Goal: Entertainment & Leisure: Consume media (video, audio)

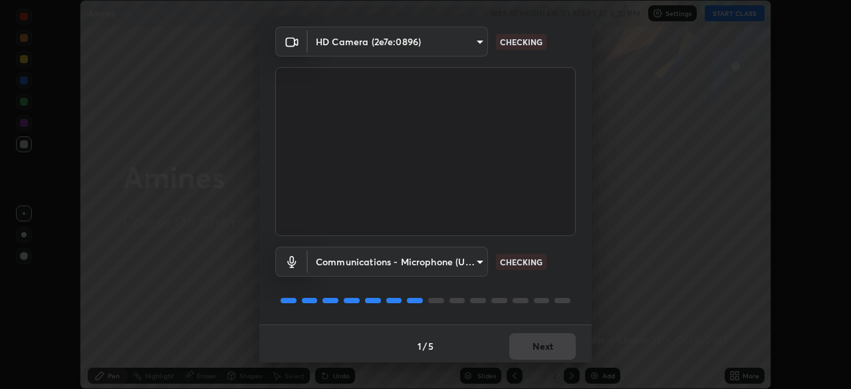
scroll to position [47, 0]
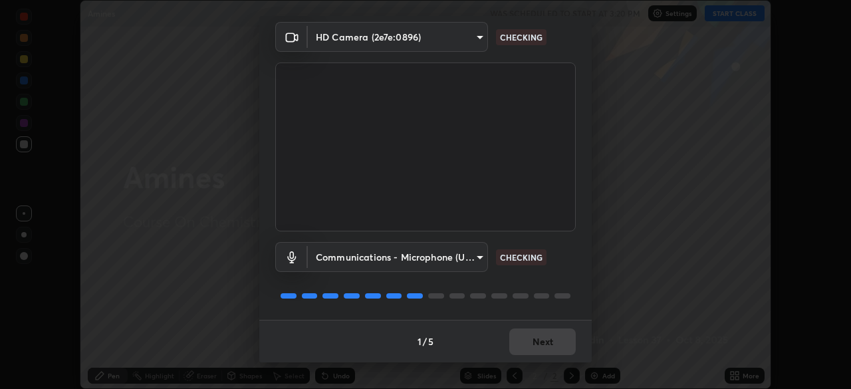
click at [542, 336] on div "1 / 5 Next" at bounding box center [425, 341] width 332 height 43
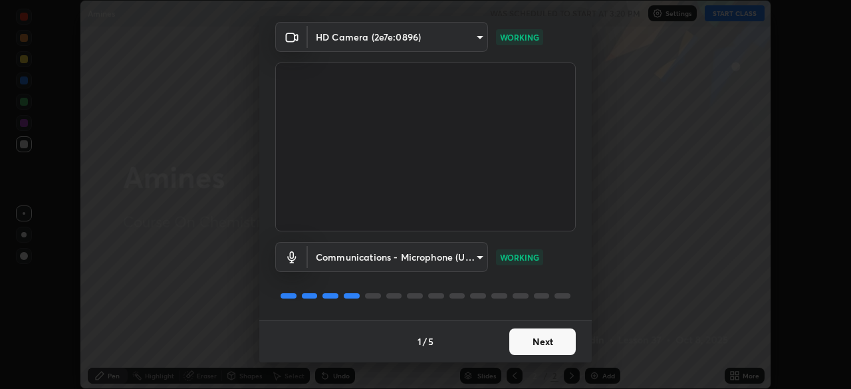
click at [544, 334] on button "Next" at bounding box center [542, 341] width 66 height 27
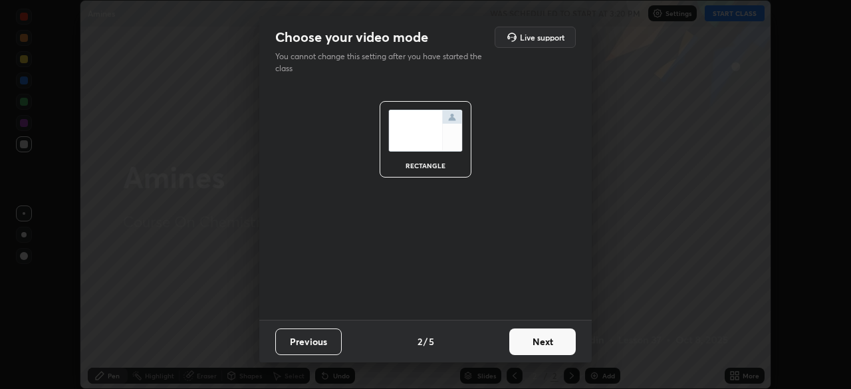
click at [543, 340] on button "Next" at bounding box center [542, 341] width 66 height 27
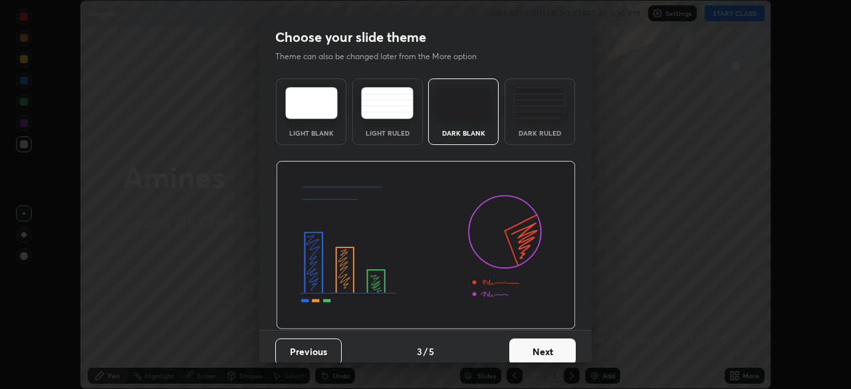
click at [542, 338] on button "Next" at bounding box center [542, 351] width 66 height 27
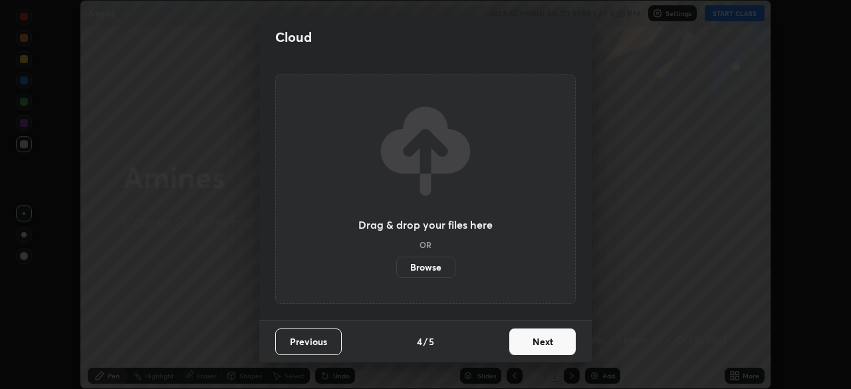
click at [551, 336] on button "Next" at bounding box center [542, 341] width 66 height 27
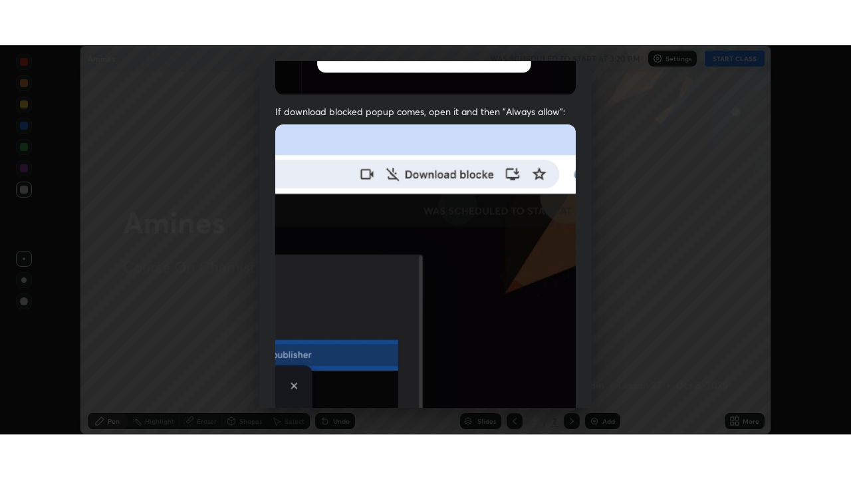
scroll to position [318, 0]
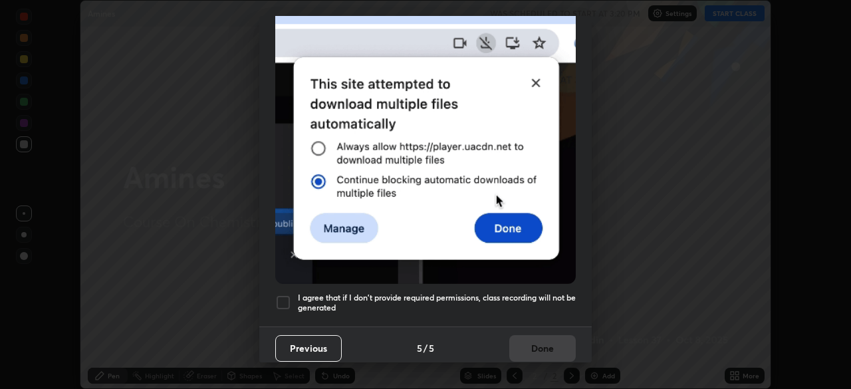
click at [280, 295] on div at bounding box center [283, 303] width 16 height 16
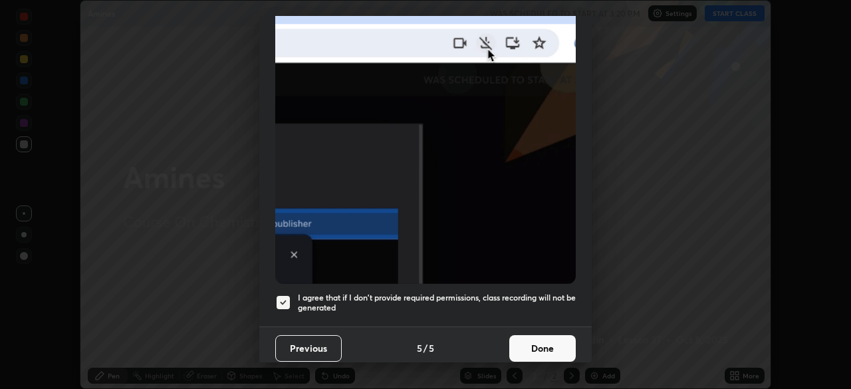
click at [536, 342] on button "Done" at bounding box center [542, 348] width 66 height 27
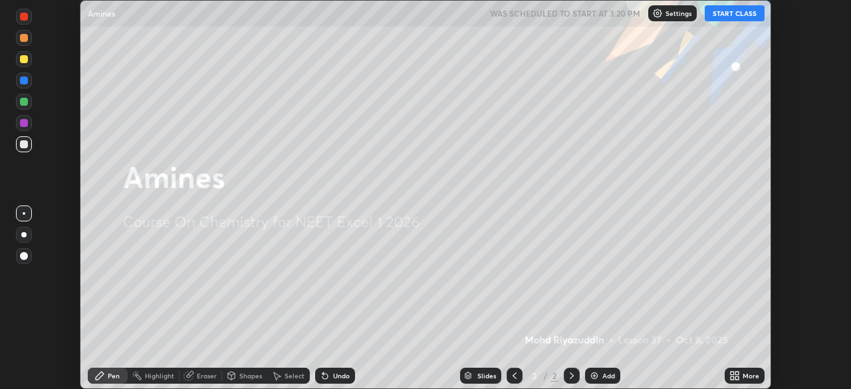
click at [732, 13] on button "START CLASS" at bounding box center [735, 13] width 60 height 16
click at [731, 374] on icon at bounding box center [732, 373] width 3 height 3
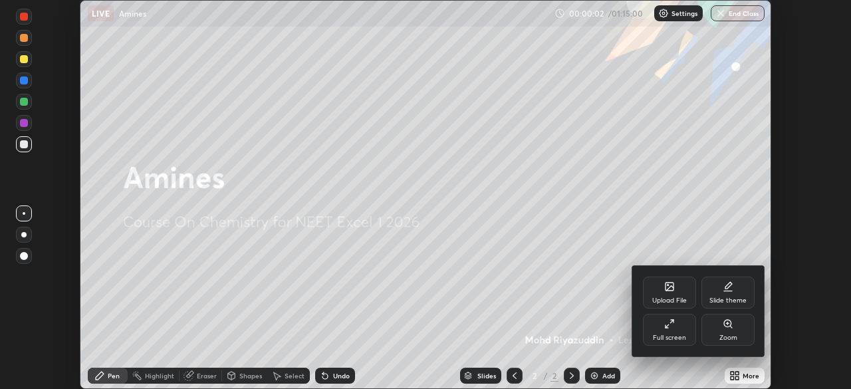
click at [685, 332] on div "Full screen" at bounding box center [669, 330] width 53 height 32
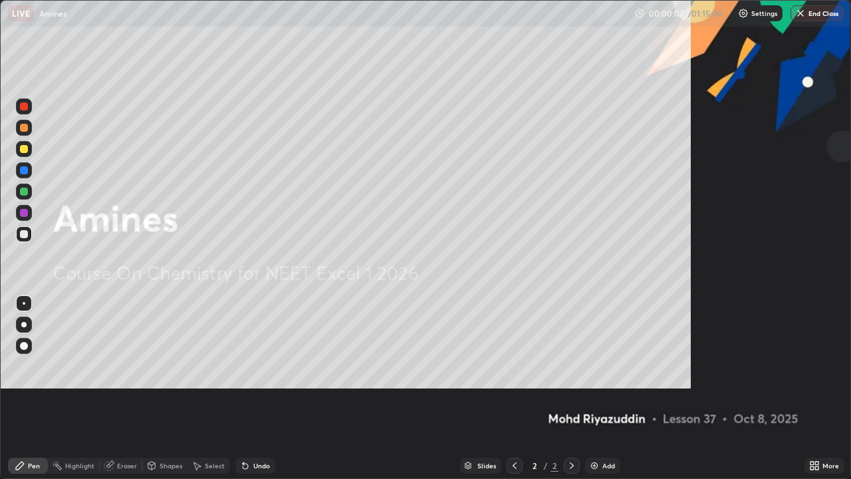
scroll to position [479, 851]
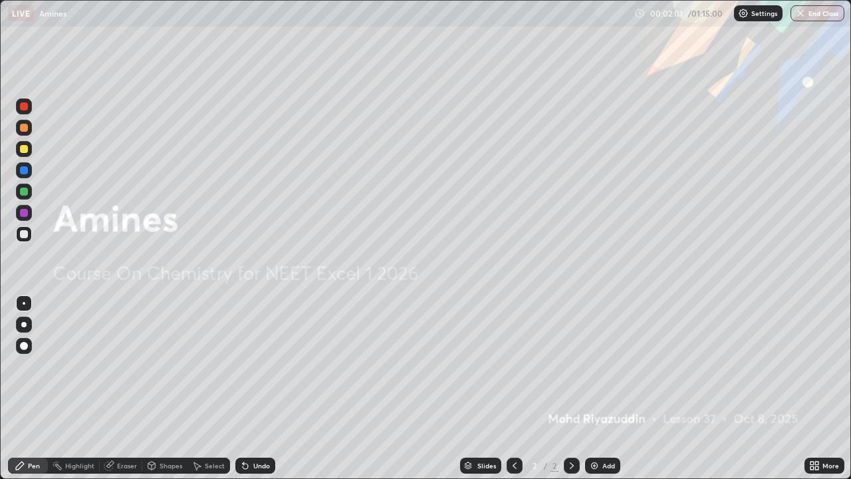
click at [596, 388] on img at bounding box center [594, 465] width 11 height 11
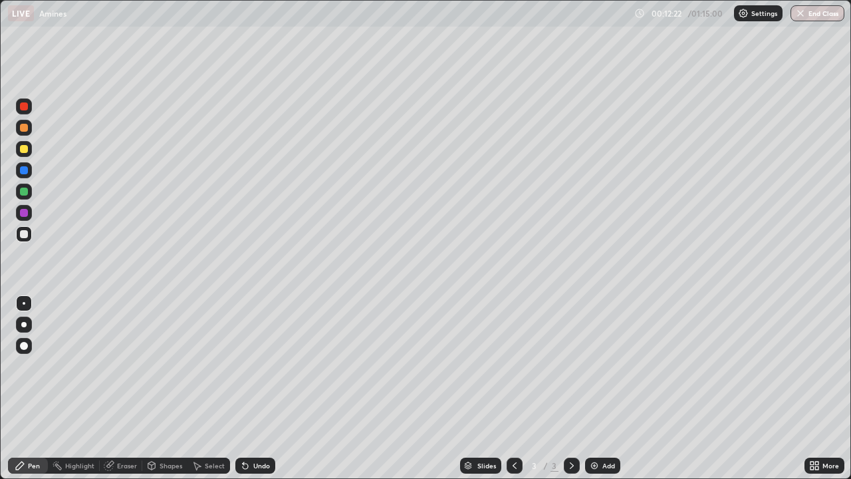
click at [128, 388] on div "Eraser" at bounding box center [127, 465] width 20 height 7
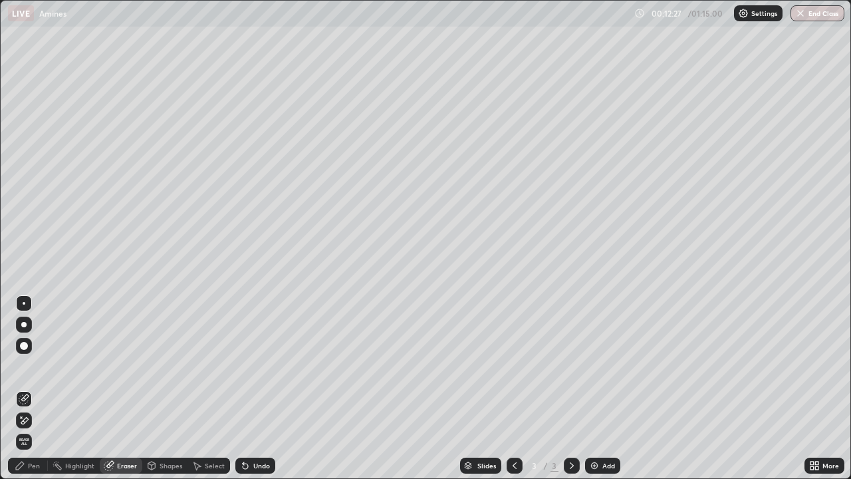
click at [24, 388] on span "Erase all" at bounding box center [24, 441] width 15 height 8
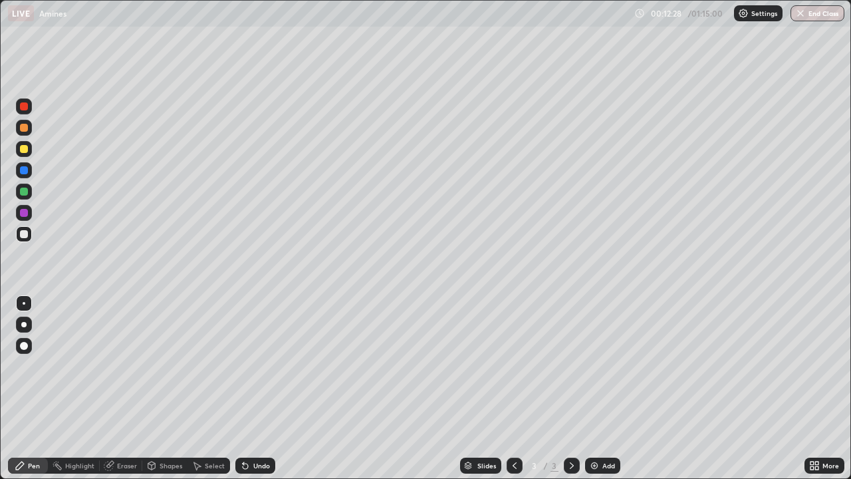
click at [31, 388] on div "Pen" at bounding box center [34, 465] width 12 height 7
click at [245, 388] on icon at bounding box center [245, 465] width 5 height 5
click at [595, 388] on img at bounding box center [594, 465] width 11 height 11
click at [243, 388] on icon at bounding box center [245, 465] width 5 height 5
click at [246, 388] on icon at bounding box center [245, 465] width 5 height 5
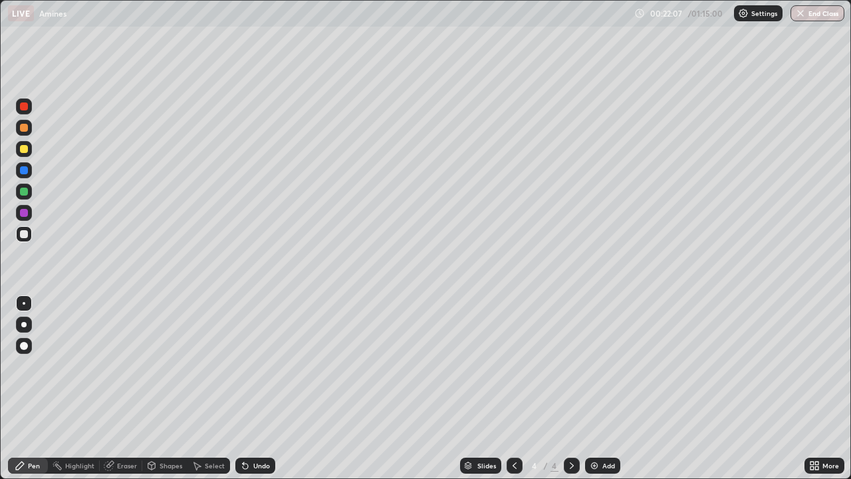
click at [247, 388] on icon at bounding box center [245, 465] width 11 height 11
click at [243, 388] on icon at bounding box center [245, 465] width 5 height 5
click at [593, 388] on img at bounding box center [594, 465] width 11 height 11
click at [130, 388] on div "Eraser" at bounding box center [127, 465] width 20 height 7
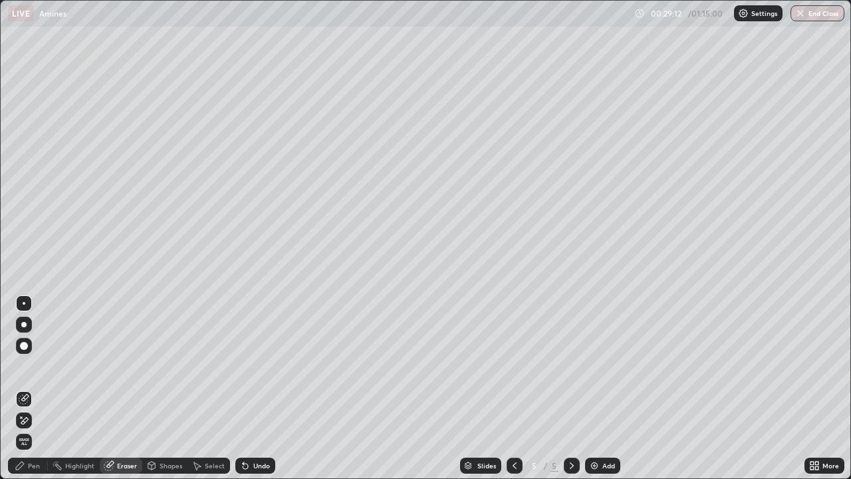
click at [24, 388] on span "Erase all" at bounding box center [24, 441] width 15 height 8
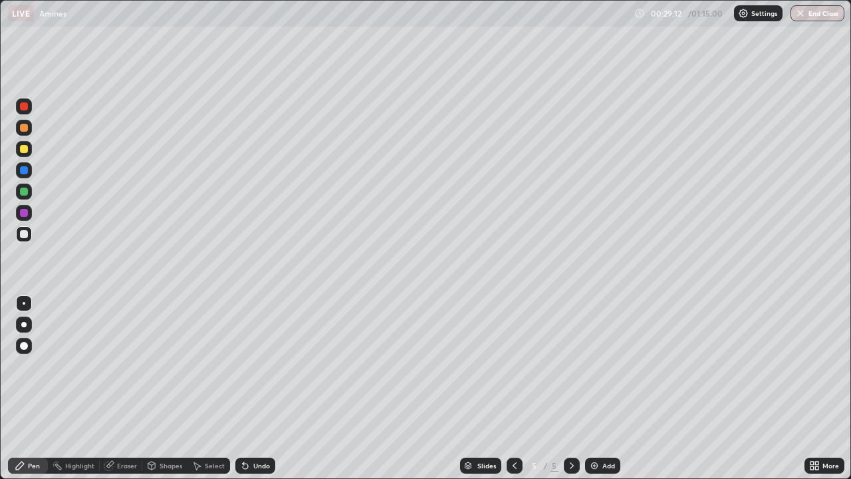
click at [33, 388] on div "Pen" at bounding box center [34, 465] width 12 height 7
click at [244, 388] on icon at bounding box center [245, 465] width 5 height 5
click at [245, 388] on icon at bounding box center [245, 465] width 5 height 5
click at [593, 388] on img at bounding box center [594, 465] width 11 height 11
click at [592, 388] on img at bounding box center [594, 465] width 11 height 11
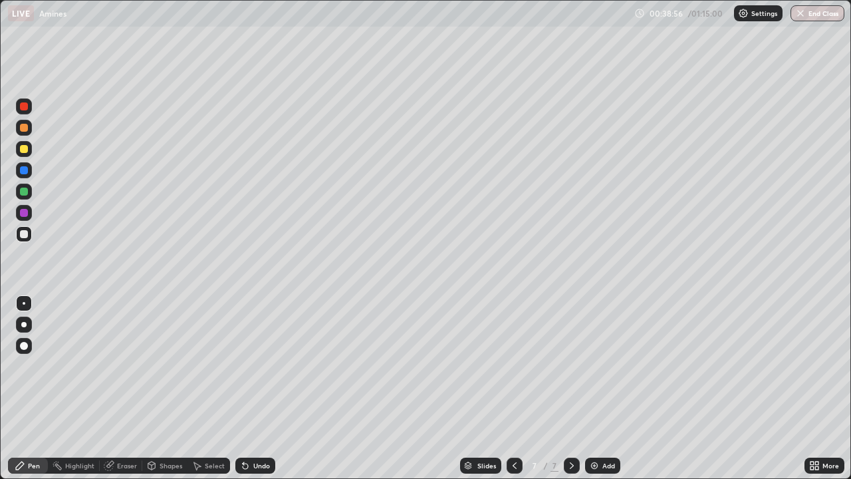
click at [513, 388] on icon at bounding box center [514, 465] width 11 height 11
click at [29, 211] on div at bounding box center [24, 213] width 16 height 16
click at [596, 388] on img at bounding box center [594, 465] width 11 height 11
click at [29, 235] on div at bounding box center [24, 234] width 16 height 16
click at [243, 388] on icon at bounding box center [245, 465] width 5 height 5
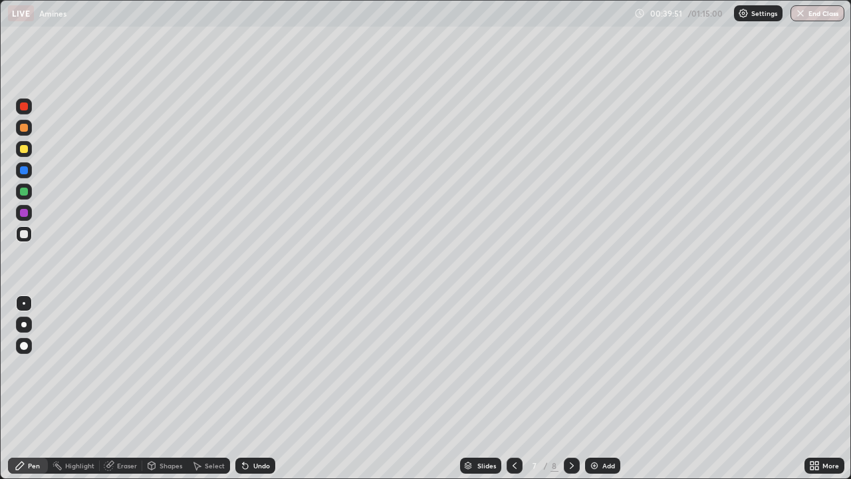
click at [243, 388] on icon at bounding box center [245, 465] width 5 height 5
click at [243, 388] on icon at bounding box center [243, 462] width 1 height 1
click at [120, 388] on div "Eraser" at bounding box center [127, 465] width 20 height 7
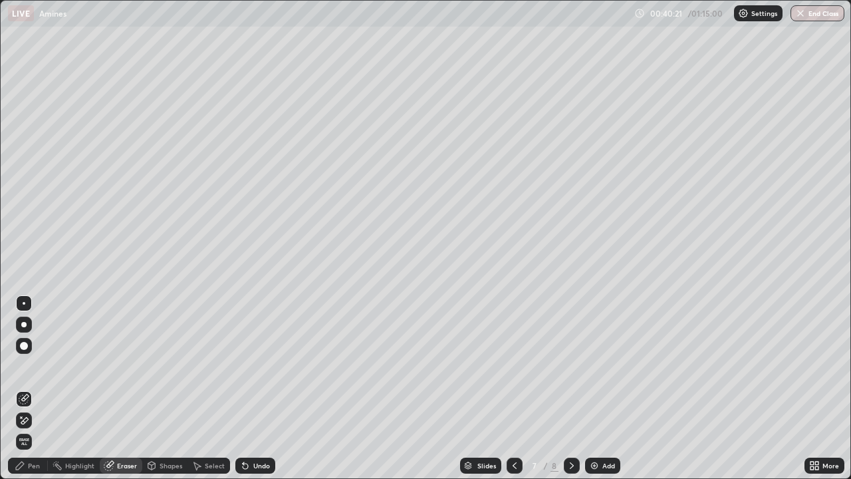
click at [35, 388] on div "Pen" at bounding box center [34, 465] width 12 height 7
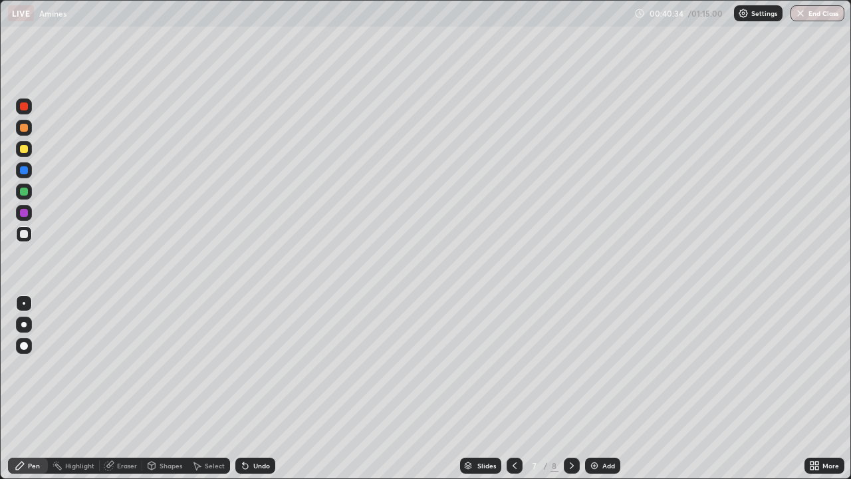
click at [245, 388] on icon at bounding box center [245, 465] width 5 height 5
click at [243, 388] on icon at bounding box center [245, 465] width 5 height 5
click at [245, 388] on icon at bounding box center [245, 465] width 5 height 5
click at [243, 388] on icon at bounding box center [245, 465] width 5 height 5
click at [246, 388] on icon at bounding box center [245, 465] width 5 height 5
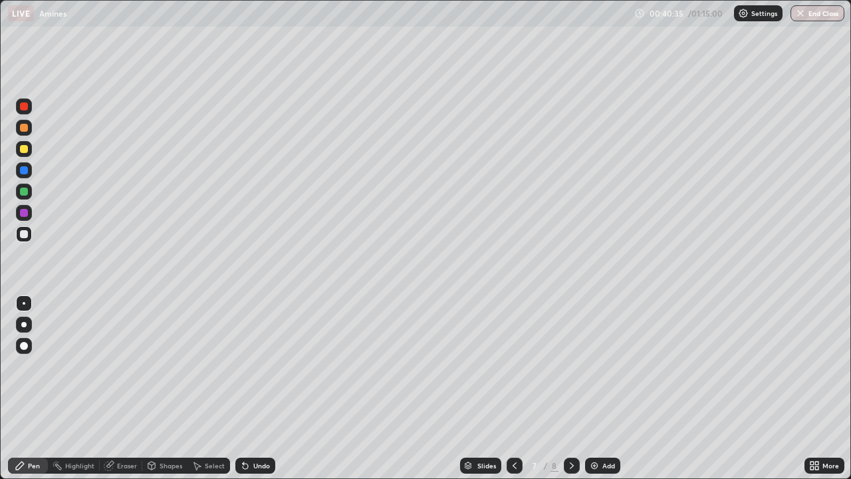
click at [248, 388] on icon at bounding box center [245, 465] width 11 height 11
click at [590, 388] on img at bounding box center [594, 465] width 11 height 11
click at [243, 388] on icon at bounding box center [245, 465] width 5 height 5
click at [593, 388] on img at bounding box center [594, 465] width 11 height 11
click at [249, 388] on div "Undo" at bounding box center [255, 465] width 40 height 16
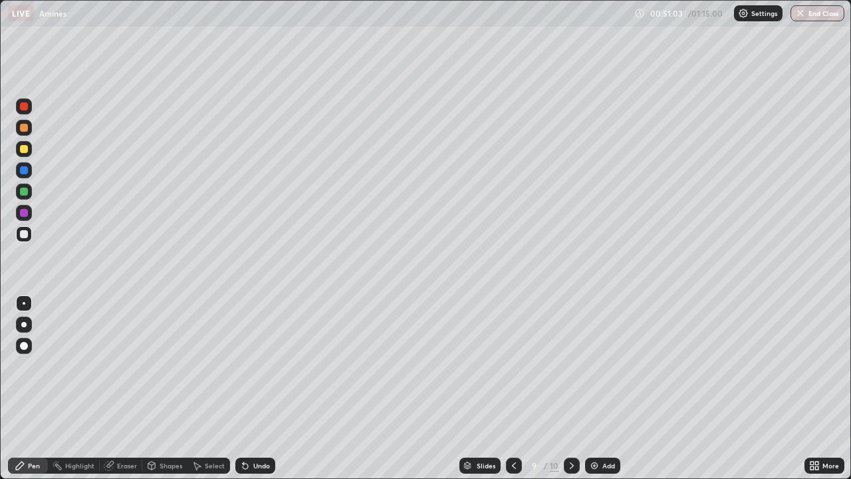
click at [247, 388] on div "Undo" at bounding box center [255, 465] width 40 height 16
click at [243, 388] on icon at bounding box center [245, 465] width 5 height 5
click at [597, 388] on img at bounding box center [594, 465] width 11 height 11
click at [126, 388] on div "Eraser" at bounding box center [127, 465] width 20 height 7
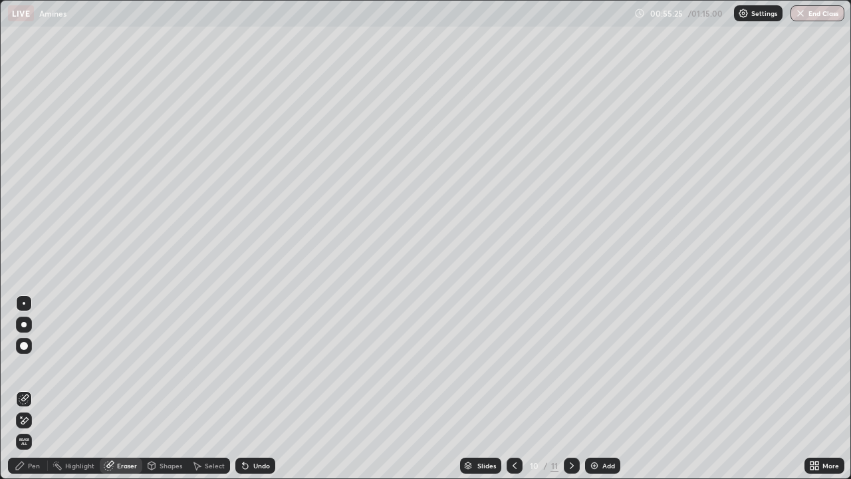
click at [35, 388] on div "Pen" at bounding box center [34, 465] width 12 height 7
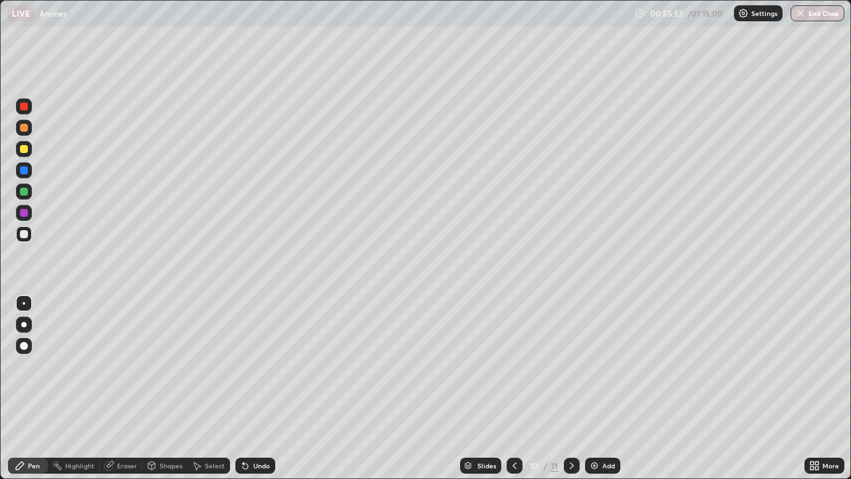
click at [248, 388] on icon at bounding box center [245, 465] width 11 height 11
click at [245, 388] on icon at bounding box center [245, 465] width 5 height 5
click at [243, 388] on icon at bounding box center [245, 465] width 5 height 5
click at [240, 388] on icon at bounding box center [245, 465] width 11 height 11
click at [235, 388] on div "Undo" at bounding box center [255, 465] width 40 height 16
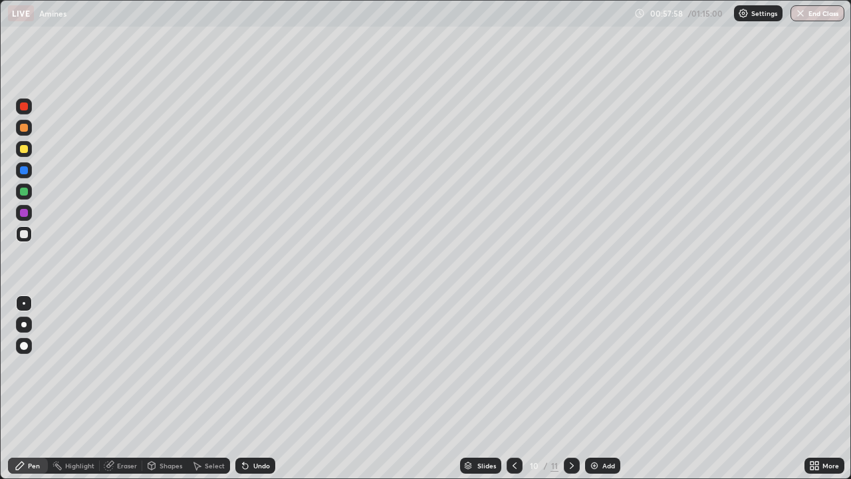
click at [243, 388] on icon at bounding box center [245, 465] width 5 height 5
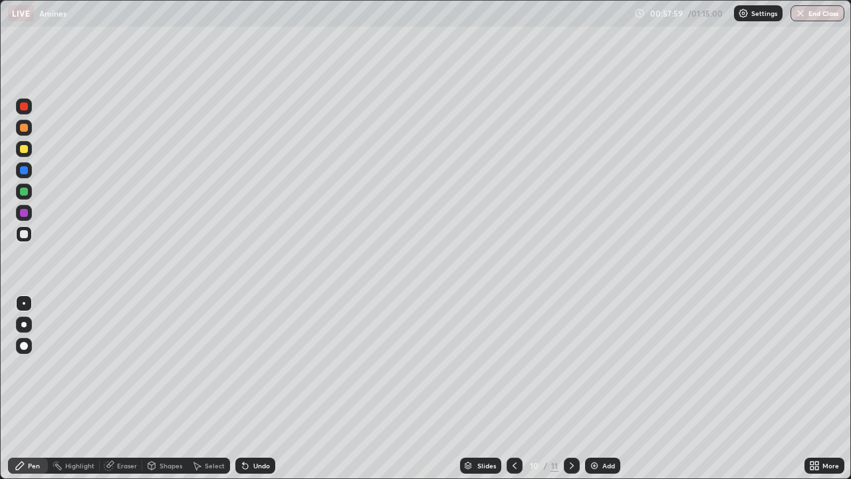
click at [243, 388] on icon at bounding box center [245, 465] width 5 height 5
click at [235, 388] on div "Undo" at bounding box center [255, 465] width 40 height 16
click at [228, 388] on div "Select" at bounding box center [208, 465] width 43 height 27
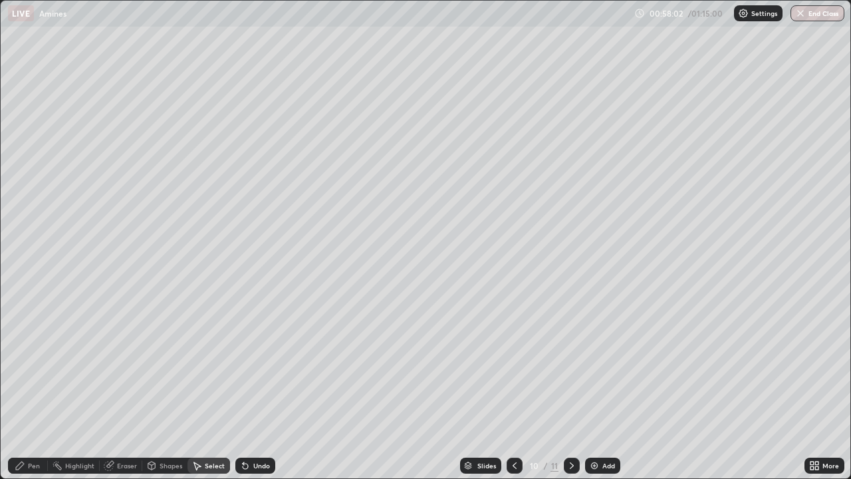
click at [243, 388] on icon at bounding box center [243, 462] width 1 height 1
click at [243, 388] on icon at bounding box center [245, 465] width 5 height 5
click at [36, 388] on div "Pen" at bounding box center [34, 465] width 12 height 7
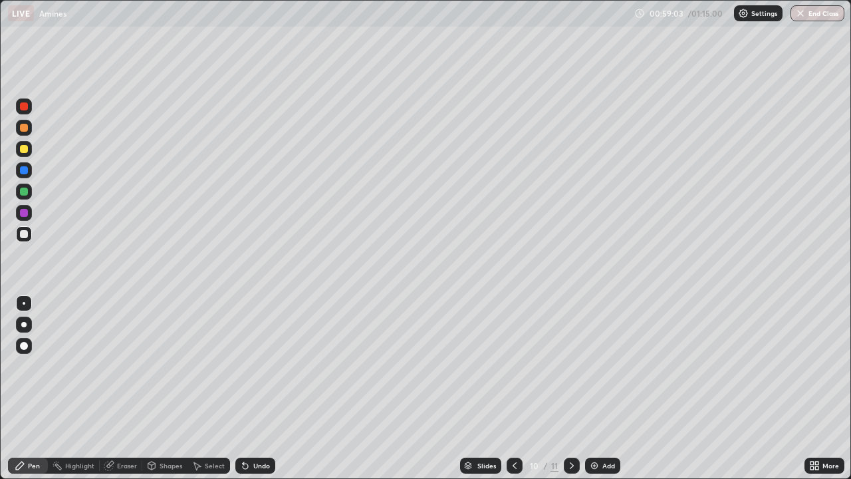
click at [249, 388] on div "Undo" at bounding box center [255, 465] width 40 height 16
click at [247, 388] on icon at bounding box center [245, 465] width 11 height 11
click at [245, 388] on icon at bounding box center [245, 465] width 5 height 5
click at [243, 388] on icon at bounding box center [245, 465] width 5 height 5
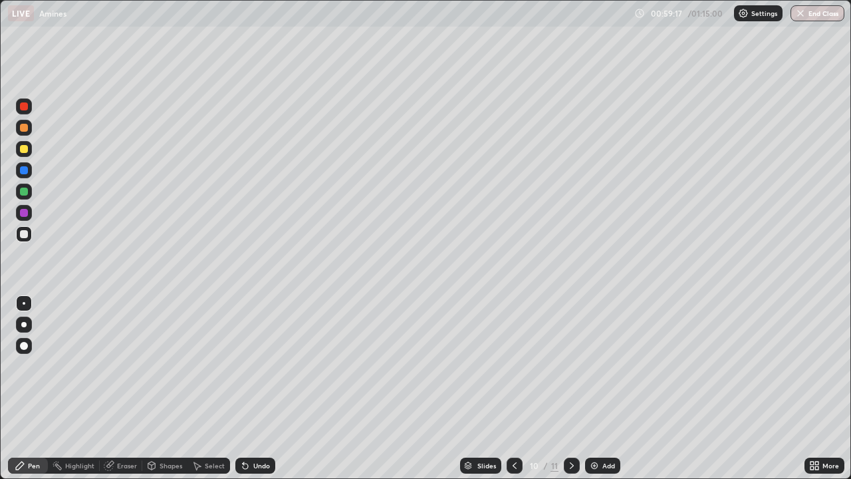
click at [243, 388] on icon at bounding box center [245, 465] width 5 height 5
click at [245, 388] on icon at bounding box center [245, 465] width 5 height 5
click at [243, 388] on icon at bounding box center [245, 465] width 5 height 5
click at [244, 388] on icon at bounding box center [245, 465] width 11 height 11
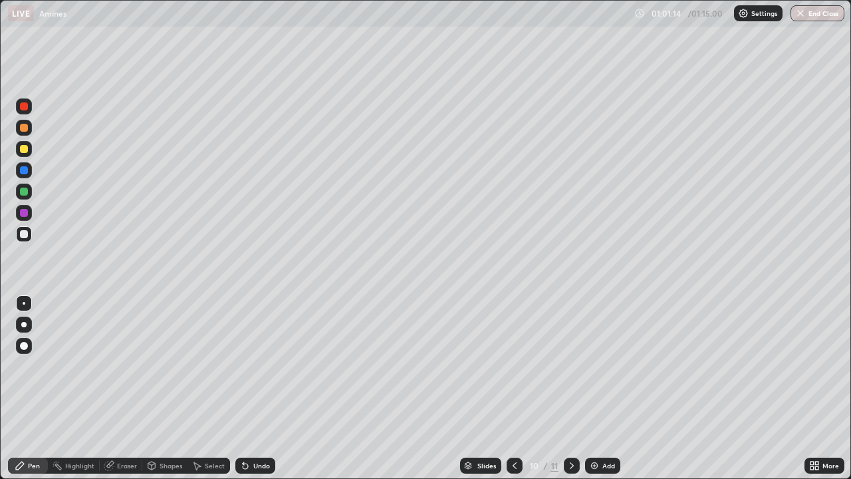
click at [250, 388] on div "Undo" at bounding box center [255, 465] width 40 height 16
click at [248, 388] on icon at bounding box center [245, 465] width 11 height 11
click at [246, 388] on icon at bounding box center [245, 465] width 5 height 5
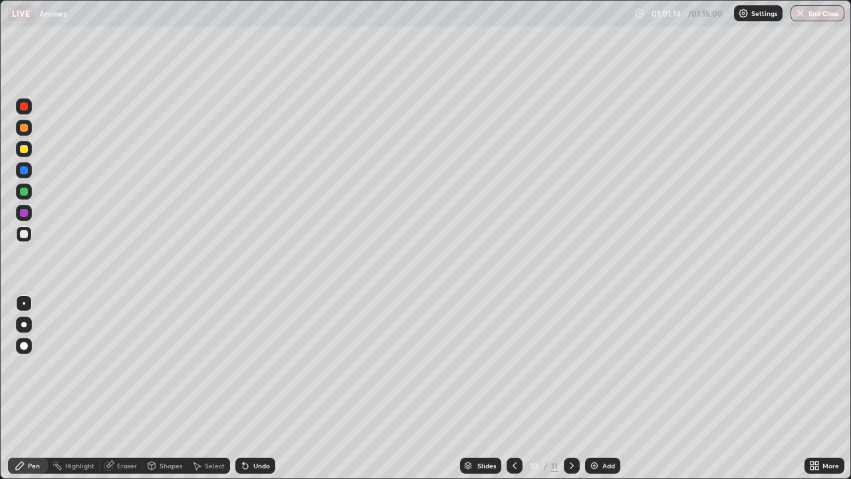
click at [245, 388] on icon at bounding box center [245, 465] width 5 height 5
click at [244, 388] on icon at bounding box center [245, 465] width 5 height 5
click at [248, 388] on icon at bounding box center [245, 465] width 11 height 11
click at [245, 388] on icon at bounding box center [245, 465] width 11 height 11
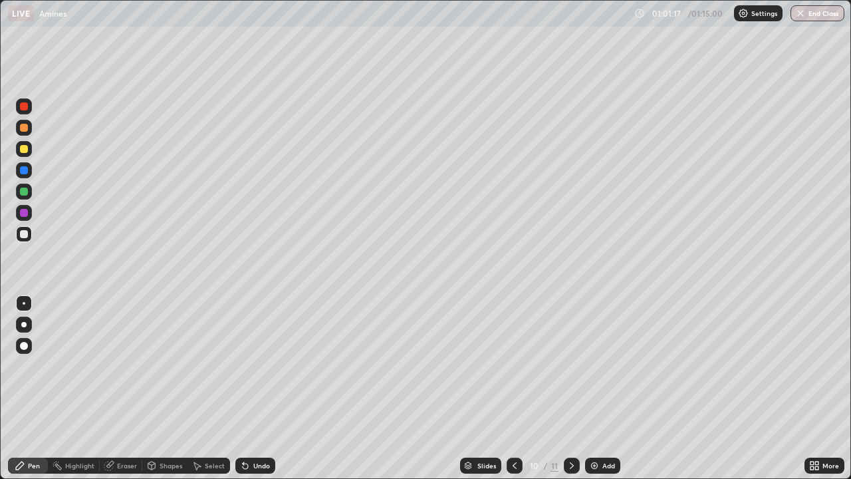
click at [243, 388] on icon at bounding box center [245, 465] width 5 height 5
click at [245, 388] on icon at bounding box center [245, 465] width 5 height 5
click at [245, 388] on icon at bounding box center [245, 465] width 11 height 11
click at [243, 388] on icon at bounding box center [243, 462] width 1 height 1
click at [245, 388] on icon at bounding box center [245, 465] width 11 height 11
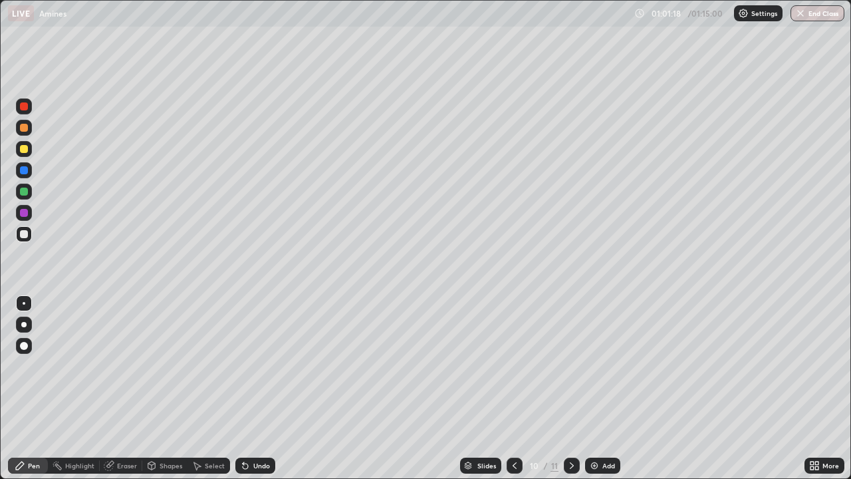
click at [243, 388] on icon at bounding box center [243, 462] width 1 height 1
click at [595, 388] on img at bounding box center [594, 465] width 11 height 11
click at [241, 388] on icon at bounding box center [245, 465] width 11 height 11
click at [243, 388] on icon at bounding box center [243, 462] width 1 height 1
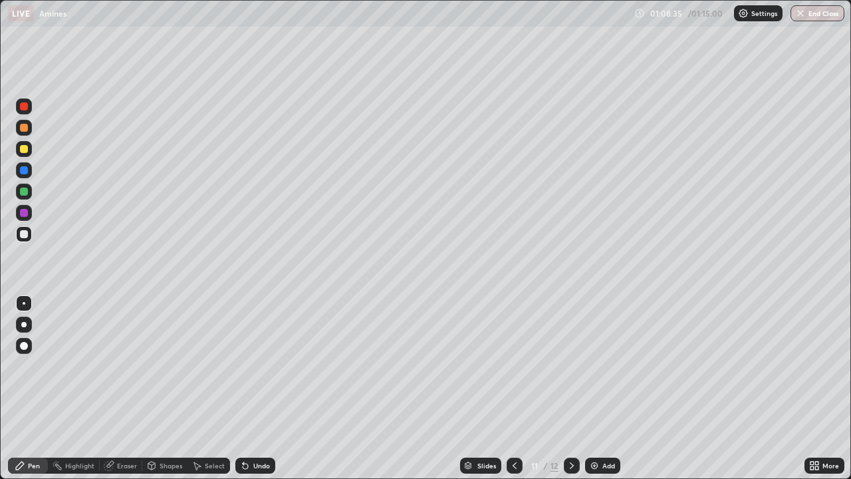
click at [25, 150] on div at bounding box center [24, 149] width 8 height 8
click at [243, 388] on icon at bounding box center [243, 462] width 1 height 1
click at [245, 388] on icon at bounding box center [245, 465] width 5 height 5
click at [245, 388] on icon at bounding box center [245, 465] width 11 height 11
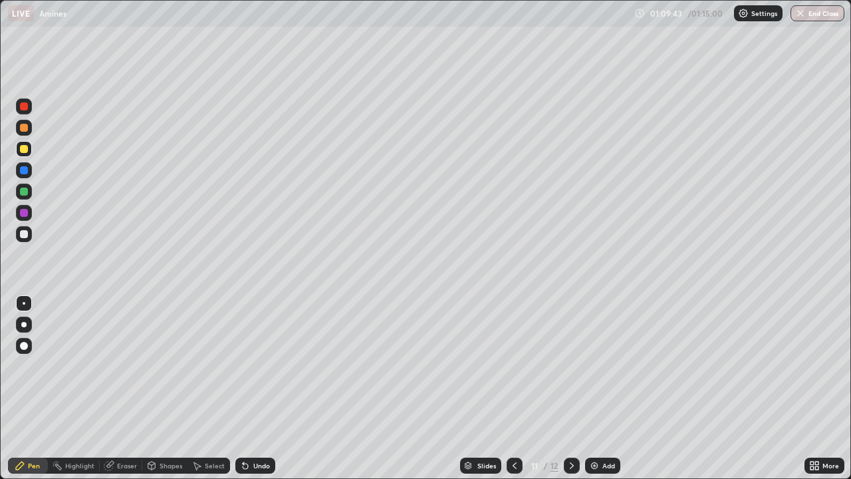
click at [245, 388] on icon at bounding box center [245, 465] width 11 height 11
click at [243, 388] on icon at bounding box center [245, 465] width 5 height 5
click at [806, 11] on img "button" at bounding box center [801, 13] width 11 height 11
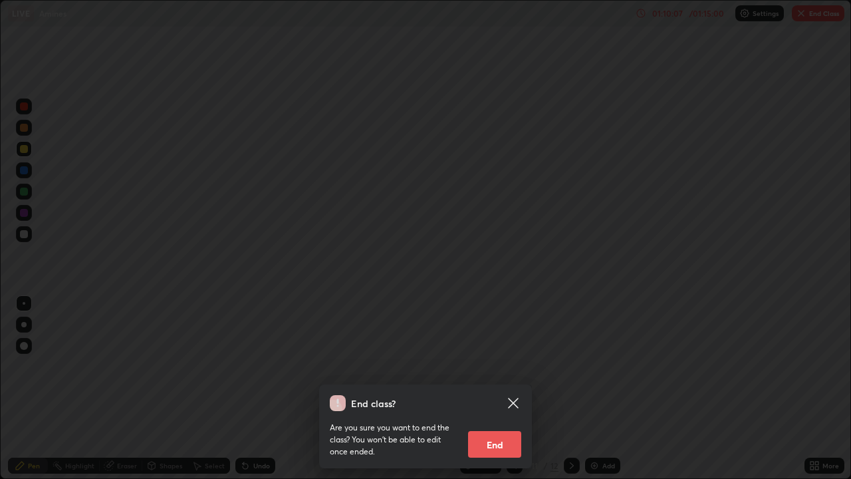
click at [508, 388] on button "End" at bounding box center [494, 444] width 53 height 27
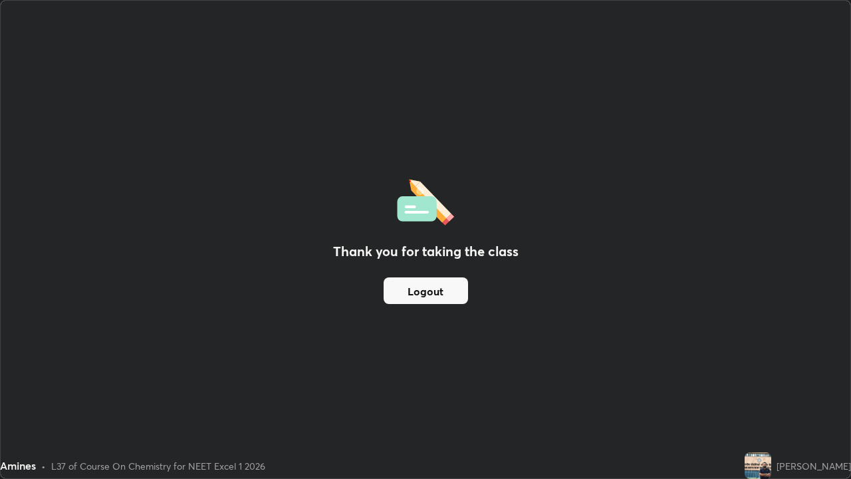
click at [774, 388] on div "Thank you for taking the class Logout" at bounding box center [426, 239] width 850 height 477
click at [732, 388] on div "Thank you for taking the class Logout" at bounding box center [426, 239] width 850 height 477
click at [640, 388] on div "Thank you for taking the class Logout" at bounding box center [426, 239] width 850 height 477
click at [439, 300] on button "Logout" at bounding box center [426, 290] width 84 height 27
